Goal: Check status

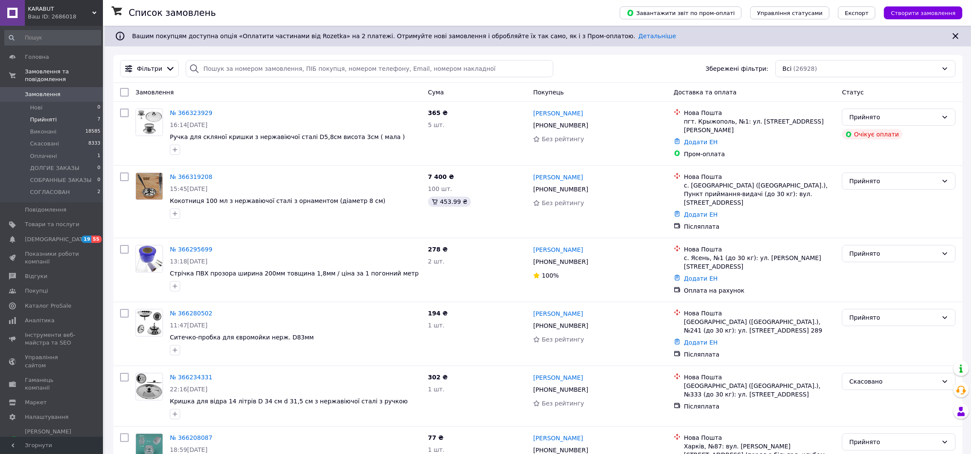
click at [54, 114] on li "Прийняті 7" at bounding box center [52, 120] width 105 height 12
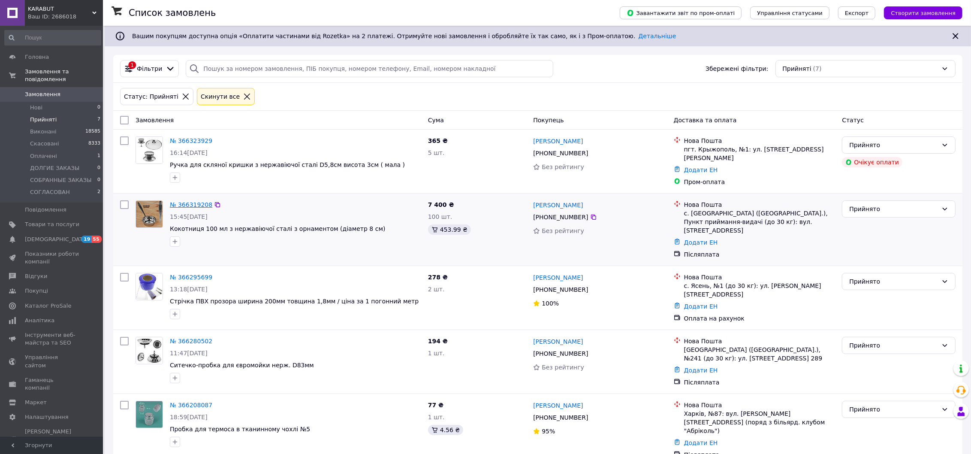
click at [186, 203] on link "№ 366319208" at bounding box center [191, 204] width 42 height 7
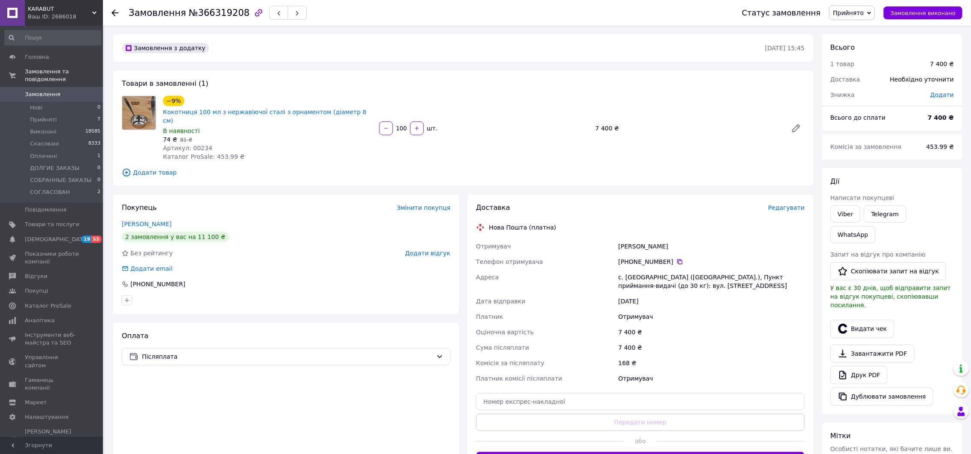
click at [116, 10] on icon at bounding box center [114, 12] width 7 height 7
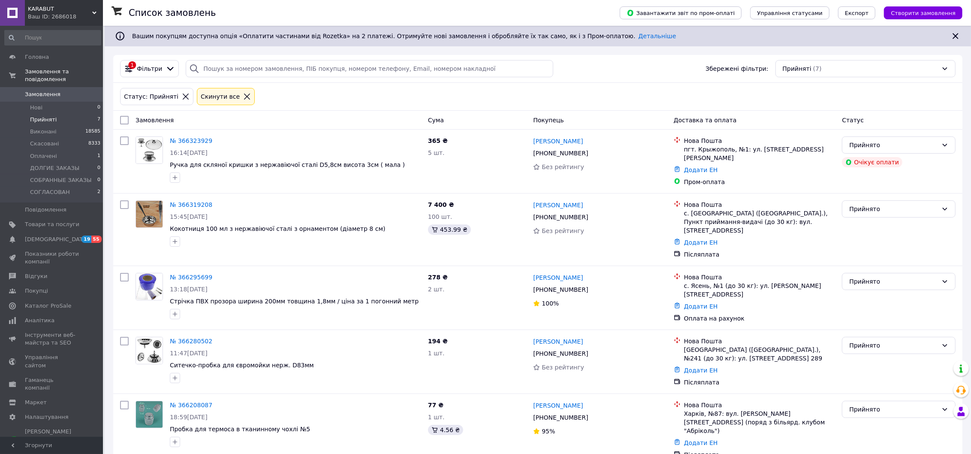
click at [243, 94] on icon at bounding box center [247, 97] width 8 height 8
